Goal: Check status

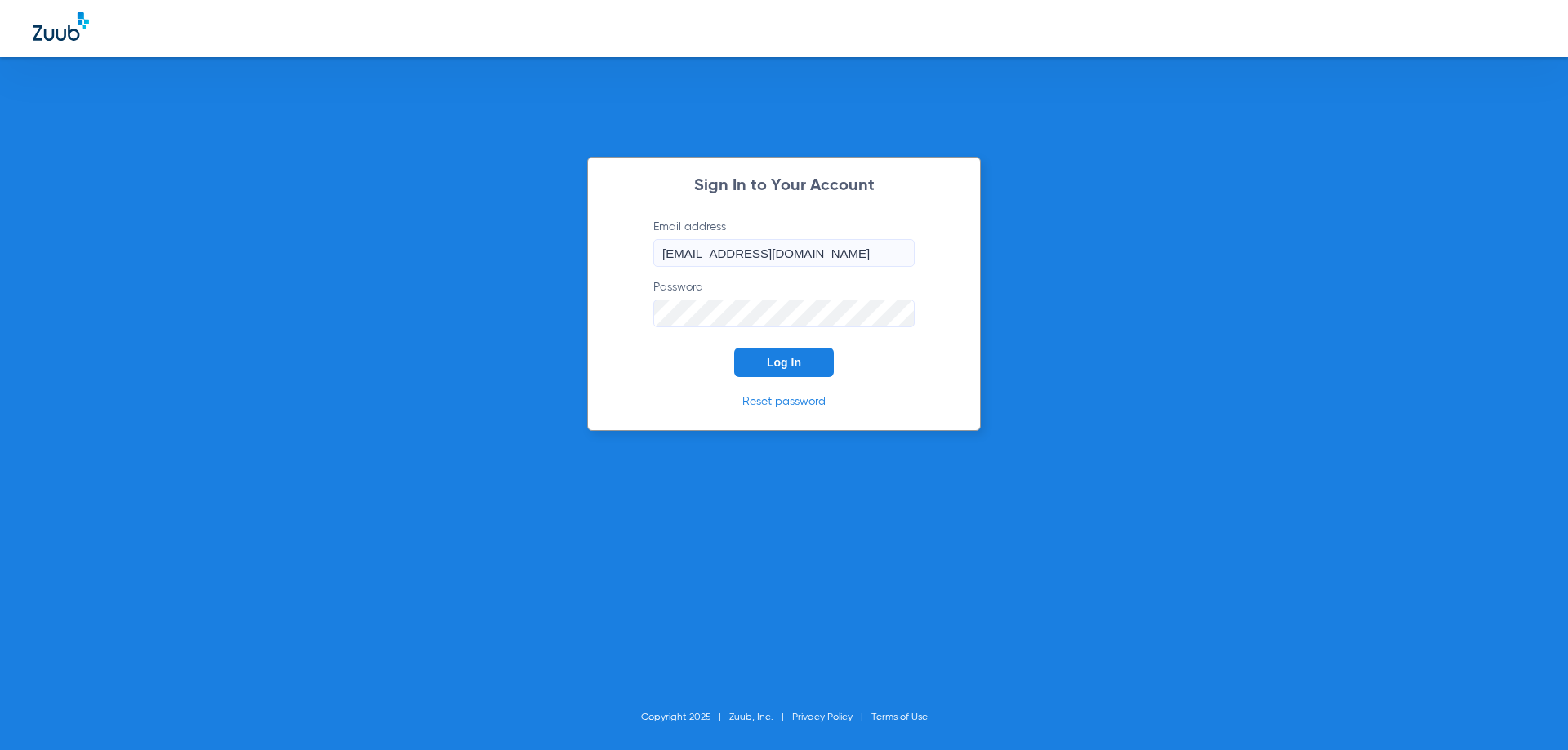
drag, startPoint x: 761, startPoint y: 365, endPoint x: 753, endPoint y: 363, distance: 8.2
click at [761, 364] on button "Log In" at bounding box center [784, 363] width 100 height 29
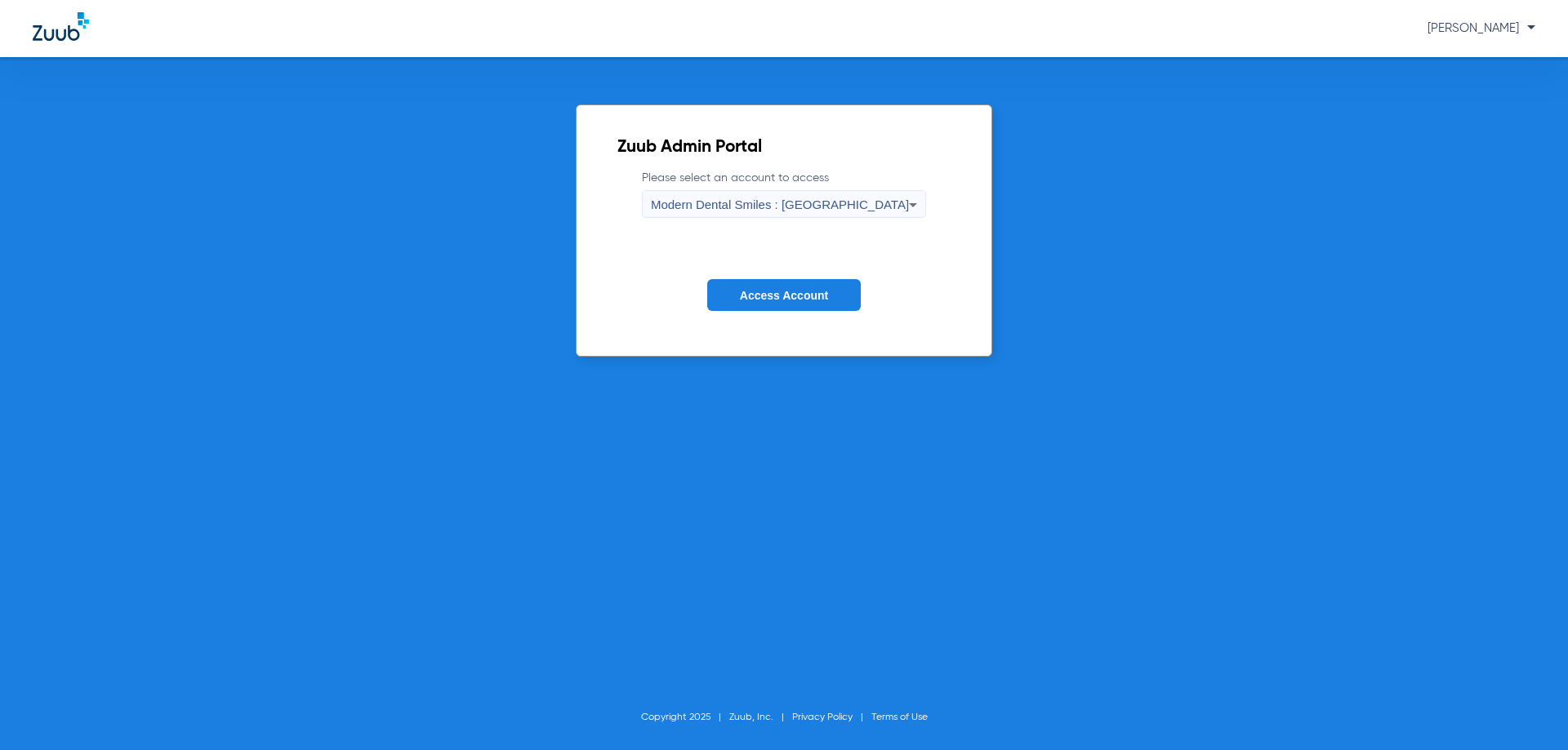
click at [903, 202] on icon at bounding box center [913, 205] width 19 height 19
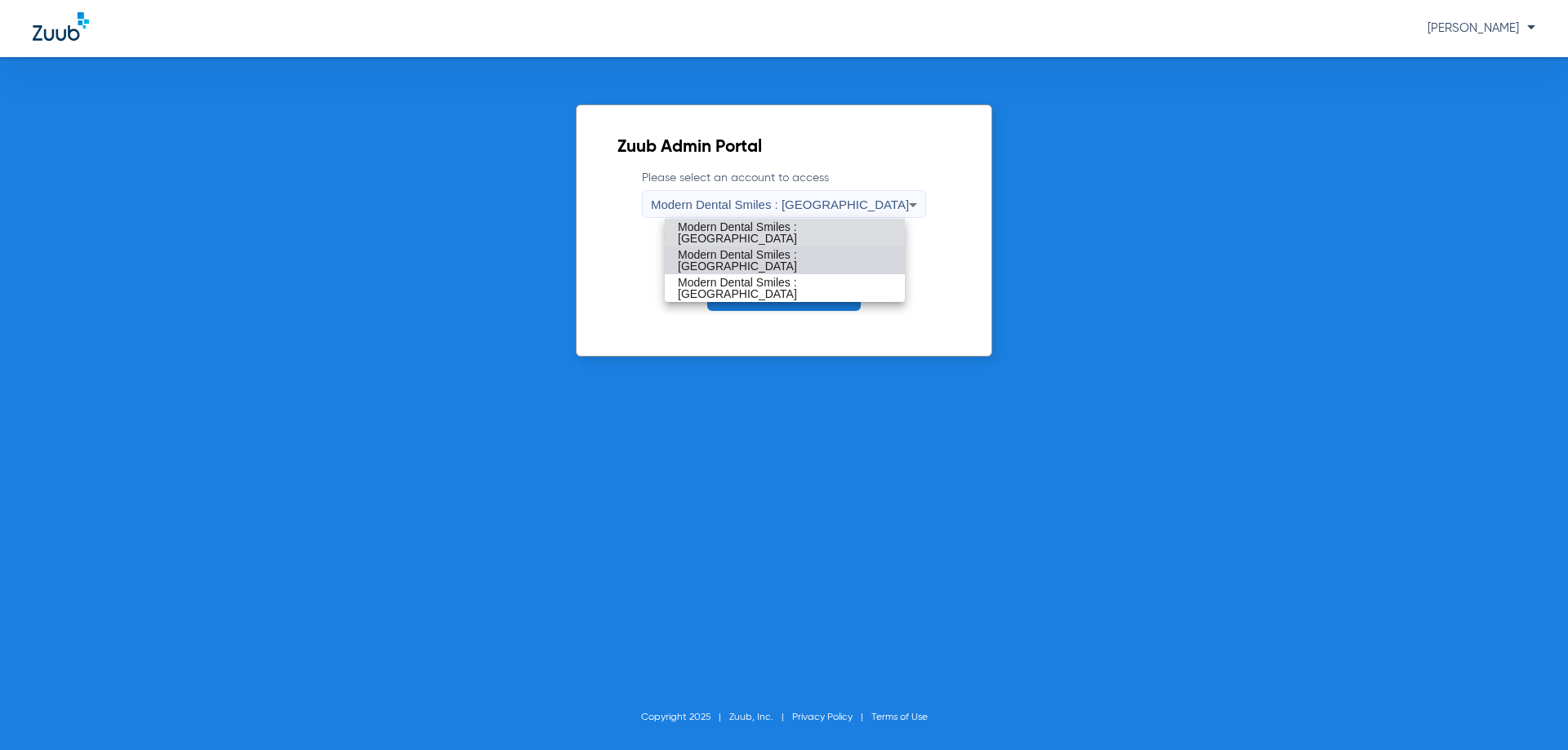
click at [830, 252] on mat-option "Modern Dental Smiles : [GEOGRAPHIC_DATA]" at bounding box center [785, 261] width 241 height 28
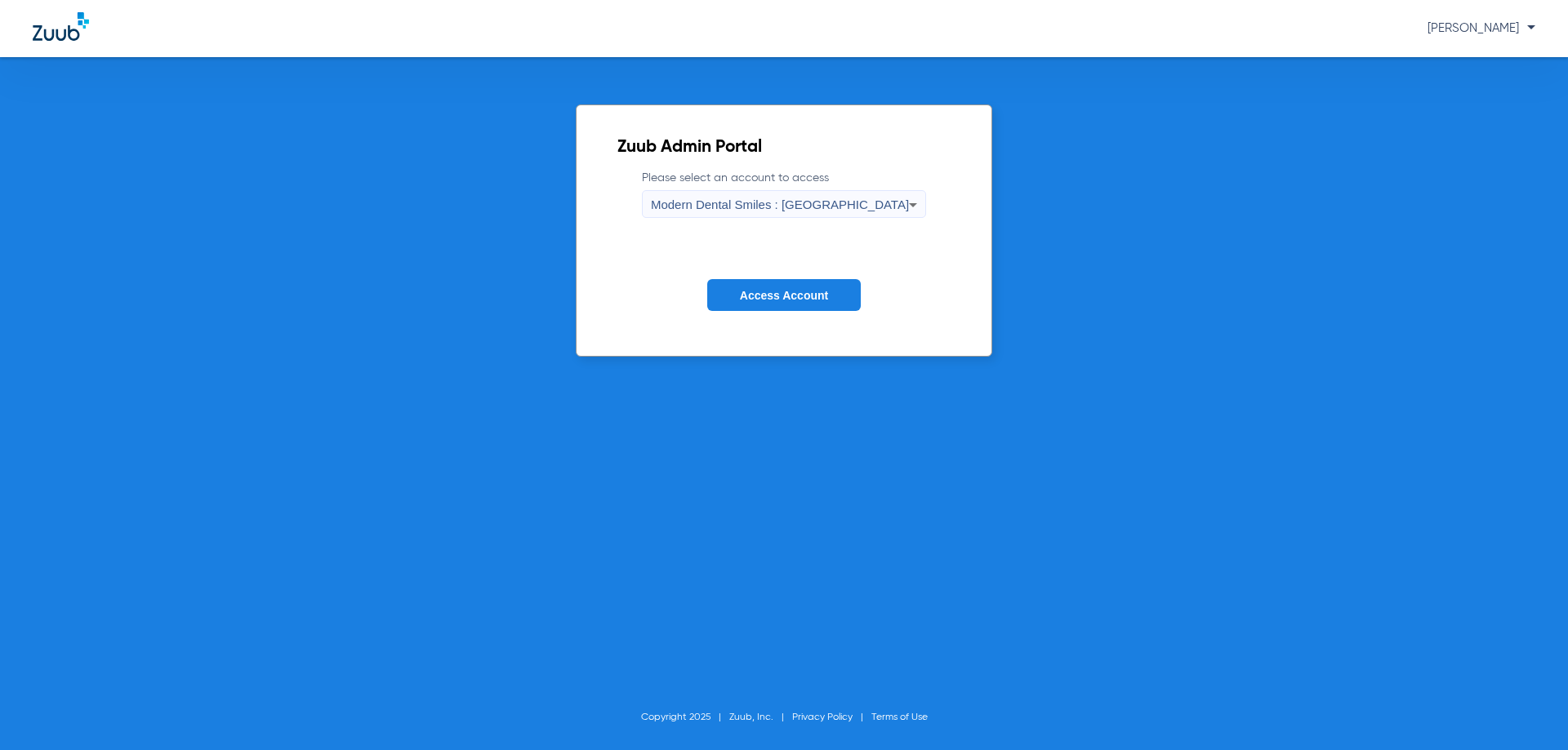
click at [778, 297] on span "Access Account" at bounding box center [784, 296] width 88 height 13
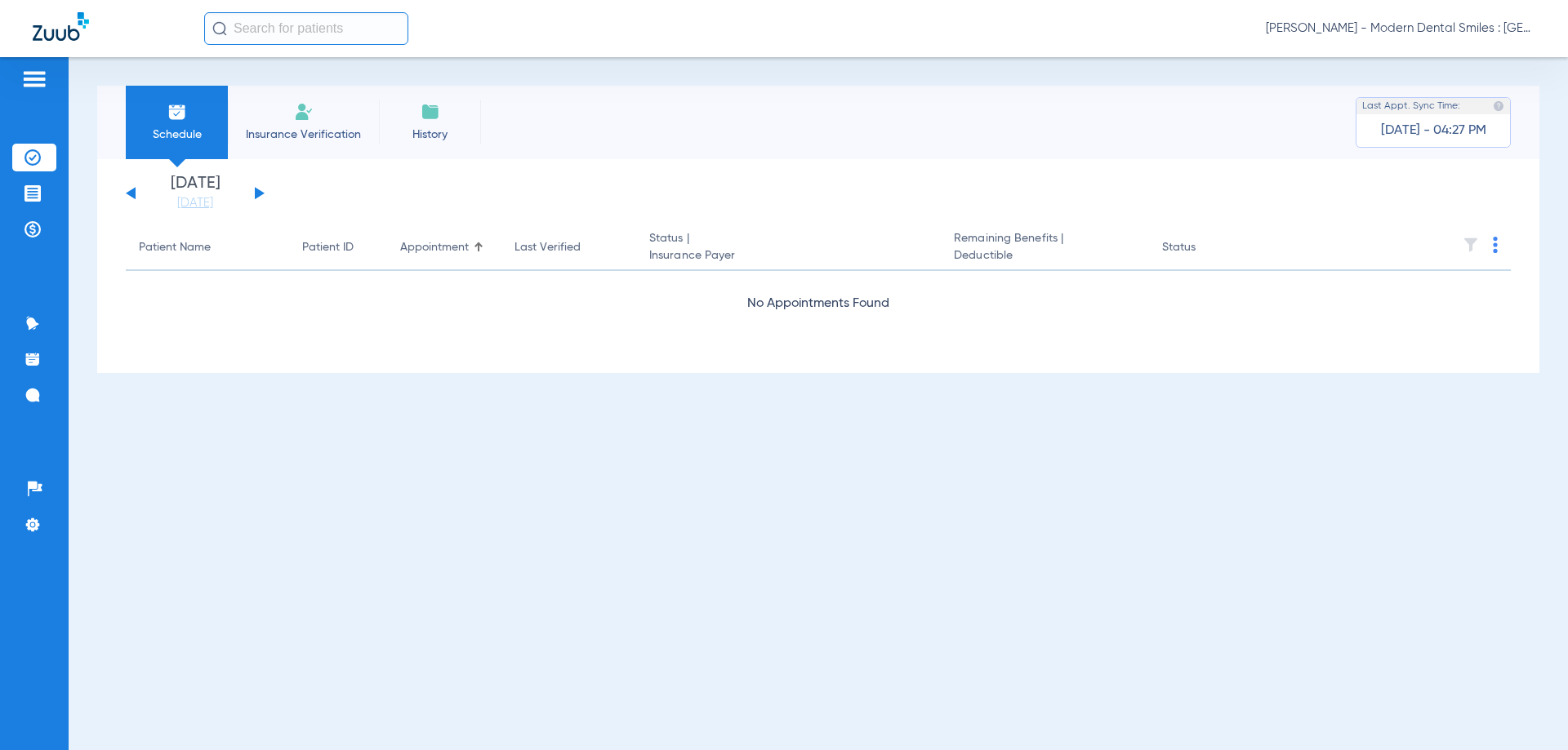
click at [255, 193] on button at bounding box center [260, 193] width 10 height 12
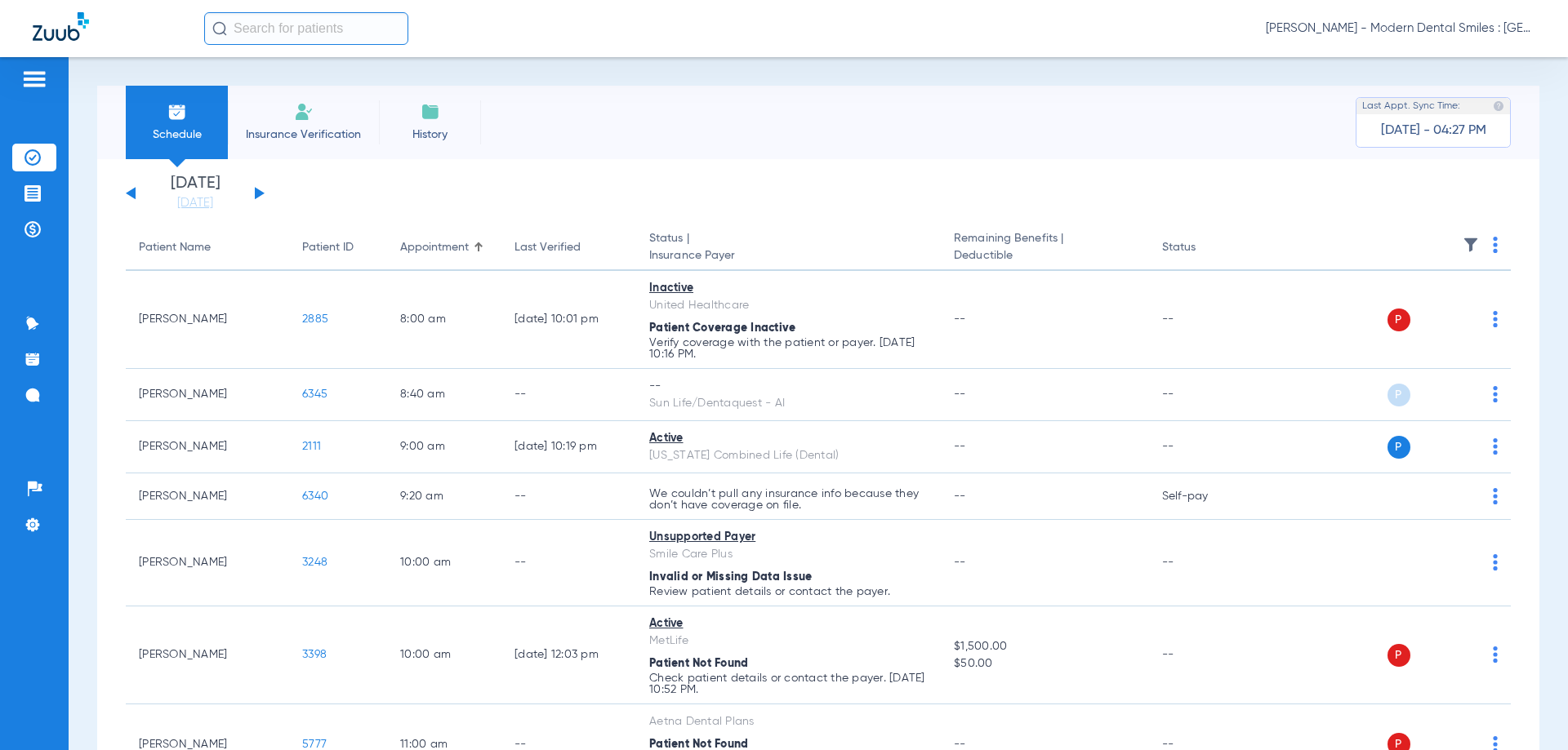
click at [35, 160] on img at bounding box center [33, 158] width 17 height 17
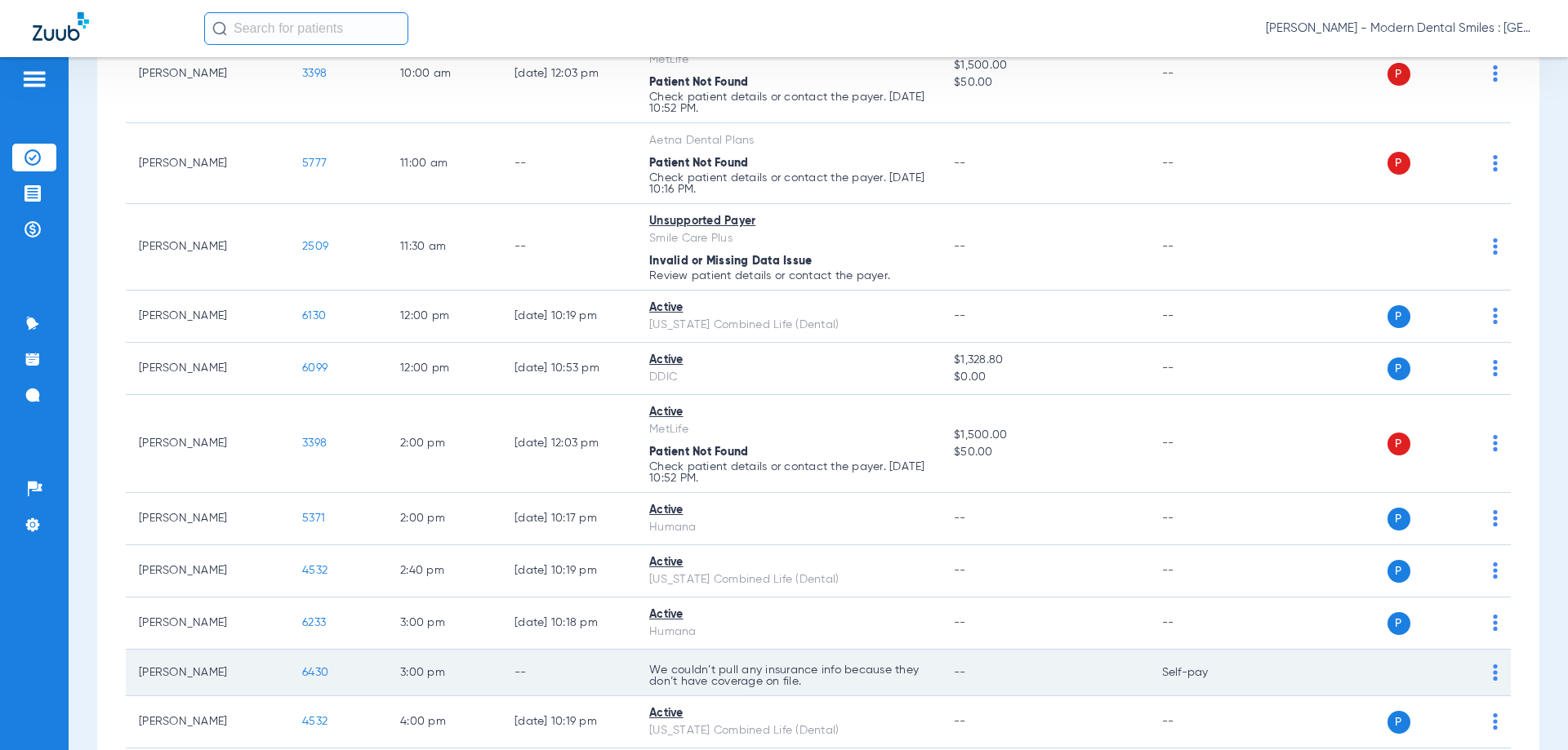
scroll to position [684, 0]
